Goal: Task Accomplishment & Management: Manage account settings

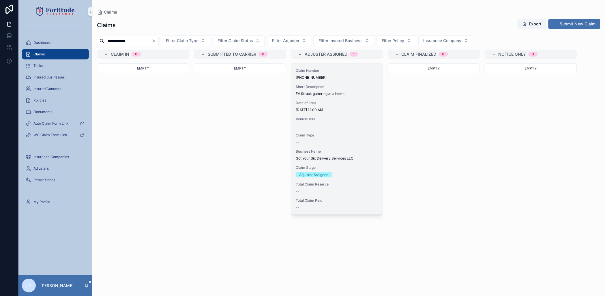
type input "**********"
click at [330, 131] on div "Claim Number [PHONE_NUMBER] Short Description FV Struck guttering at a home Dat…" at bounding box center [337, 139] width 92 height 151
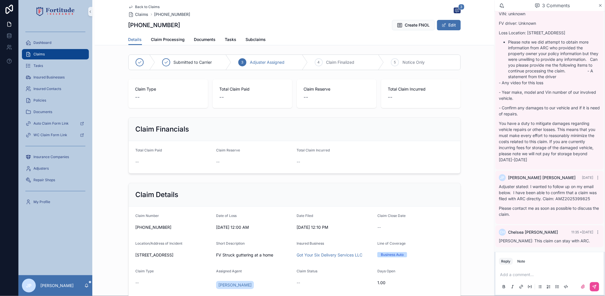
scroll to position [76, 0]
drag, startPoint x: 518, startPoint y: 263, endPoint x: 520, endPoint y: 272, distance: 9.9
click at [518, 263] on div "Note" at bounding box center [522, 261] width 8 height 5
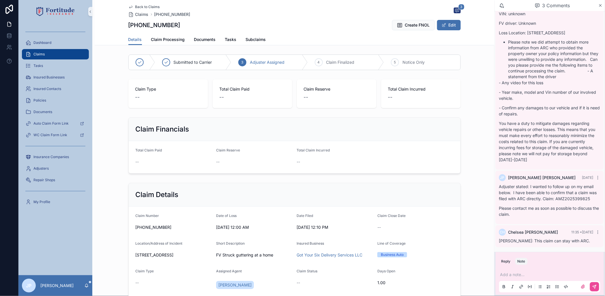
click at [520, 274] on p "scrollable content" at bounding box center [550, 275] width 101 height 6
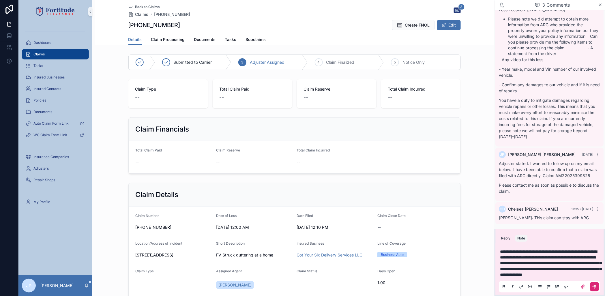
click at [597, 288] on icon "scrollable content" at bounding box center [595, 287] width 5 height 5
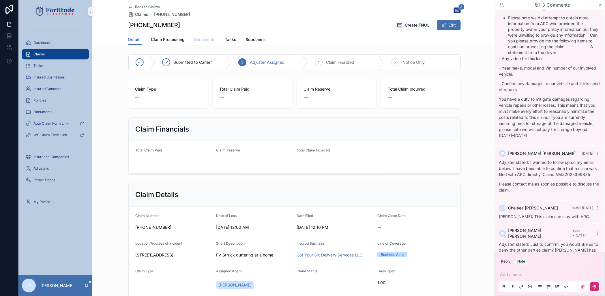
click at [196, 43] on link "Documents" at bounding box center [205, 40] width 22 height 12
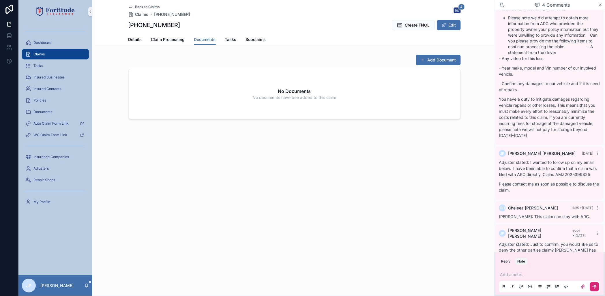
click at [446, 51] on div "Back to Claims Claims 25-01-891521 4 25-01-891521 Create FNOL Edit Documents De…" at bounding box center [295, 79] width 400 height 158
click at [446, 58] on button "Add Document" at bounding box center [438, 60] width 45 height 10
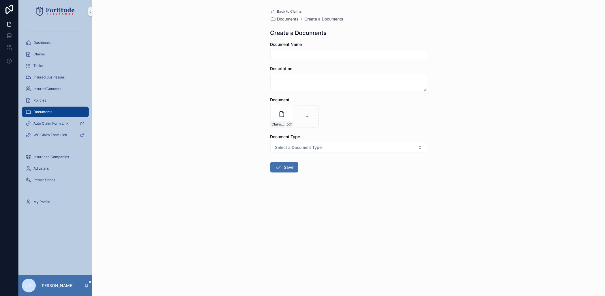
click at [298, 54] on input "scrollable content" at bounding box center [349, 55] width 156 height 8
type input "**********"
click at [289, 170] on button "Save" at bounding box center [284, 167] width 28 height 10
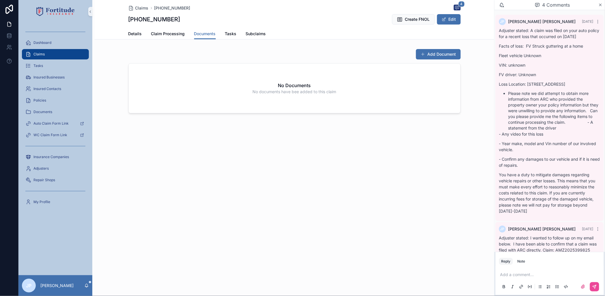
scroll to position [127, 0]
